Goal: Information Seeking & Learning: Learn about a topic

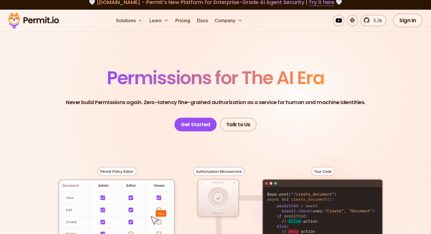
scroll to position [7, 0]
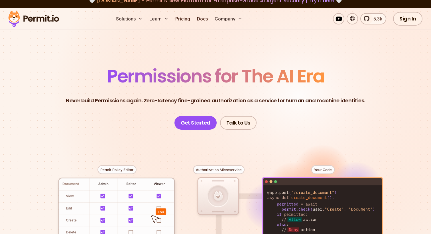
click at [197, 88] on span "Permissions for The AI Era" at bounding box center [215, 76] width 217 height 25
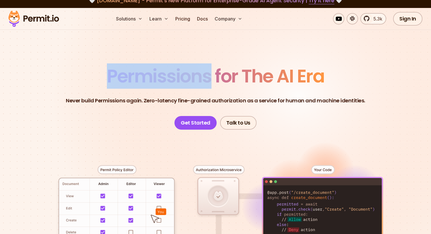
click at [197, 88] on span "Permissions for The AI Era" at bounding box center [215, 76] width 217 height 25
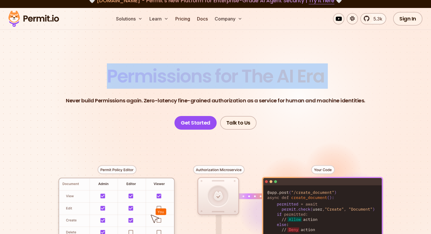
click at [206, 96] on header "Permissions for The AI Era Never build Permissions again. Zero-latency fine-gra…" at bounding box center [215, 98] width 399 height 63
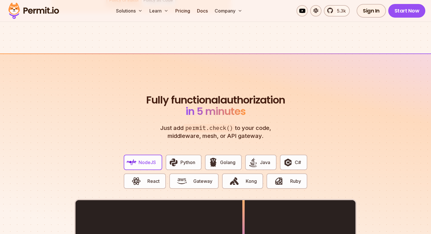
scroll to position [1074, 0]
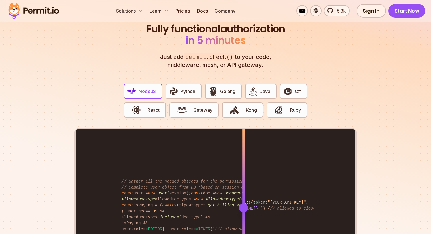
click at [194, 7] on ul "Solutions Learn Pricing Docs Company" at bounding box center [179, 10] width 131 height 11
click at [187, 8] on link "Pricing" at bounding box center [182, 10] width 19 height 11
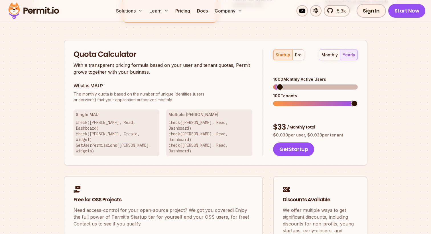
scroll to position [345, 0]
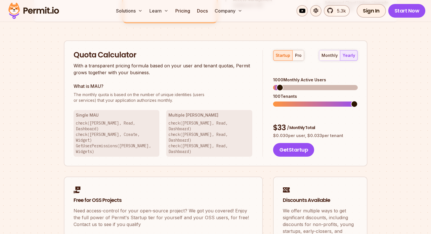
click at [294, 61] on div "startup pro monthly yearly 1000 Monthly Active Users 100 Tenants $ 33 / Monthly…" at bounding box center [310, 103] width 95 height 107
click at [296, 57] on div "pro" at bounding box center [298, 56] width 7 height 6
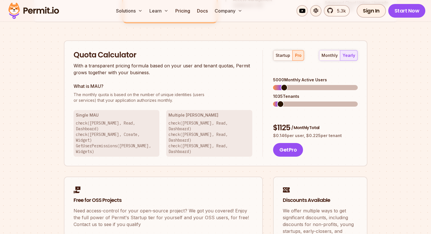
click at [277, 101] on span at bounding box center [280, 104] width 7 height 7
click at [309, 84] on span at bounding box center [309, 87] width 7 height 7
click at [224, 85] on h3 "What is MAU?" at bounding box center [162, 86] width 179 height 7
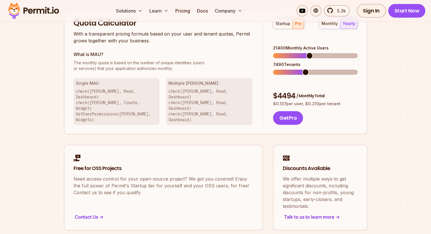
scroll to position [378, 0]
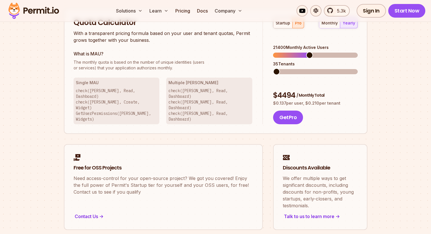
click at [273, 70] on span at bounding box center [276, 71] width 7 height 7
click at [357, 68] on span at bounding box center [354, 71] width 7 height 7
